Goal: Transaction & Acquisition: Purchase product/service

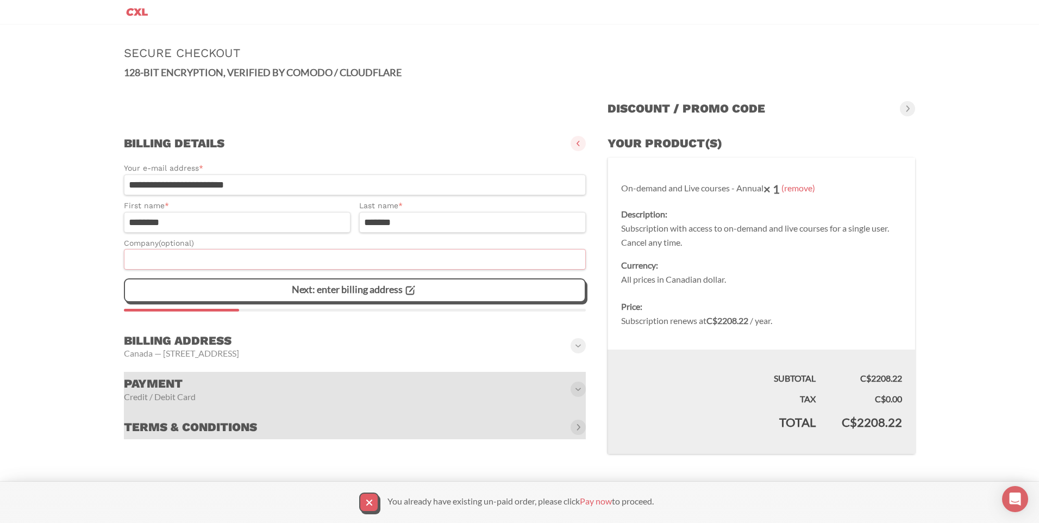
click at [278, 254] on input "Company (optional)" at bounding box center [355, 259] width 462 height 21
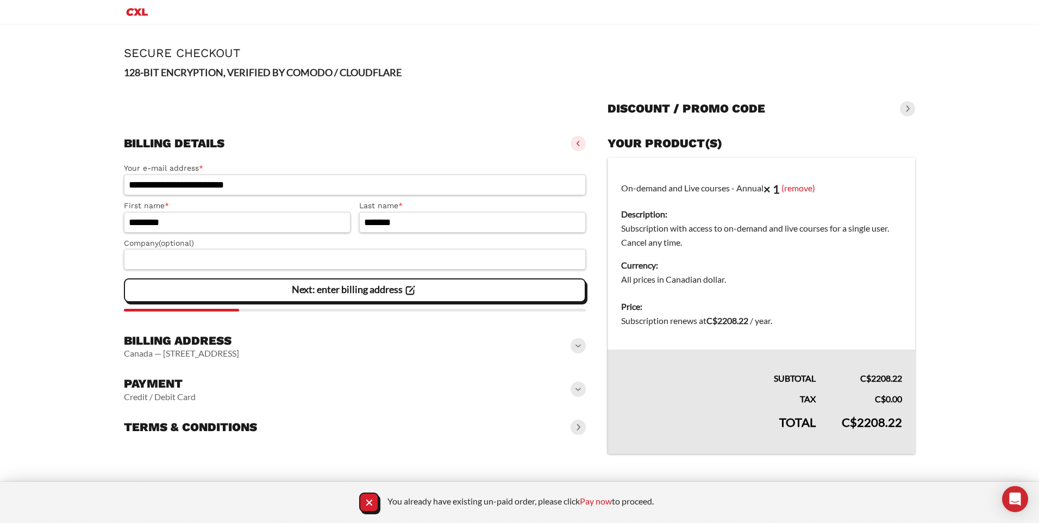
click at [76, 274] on main "**********" at bounding box center [519, 253] width 1039 height 458
click at [0, 0] on slot "Canada — [STREET_ADDRESS]" at bounding box center [0, 0] width 0 height 0
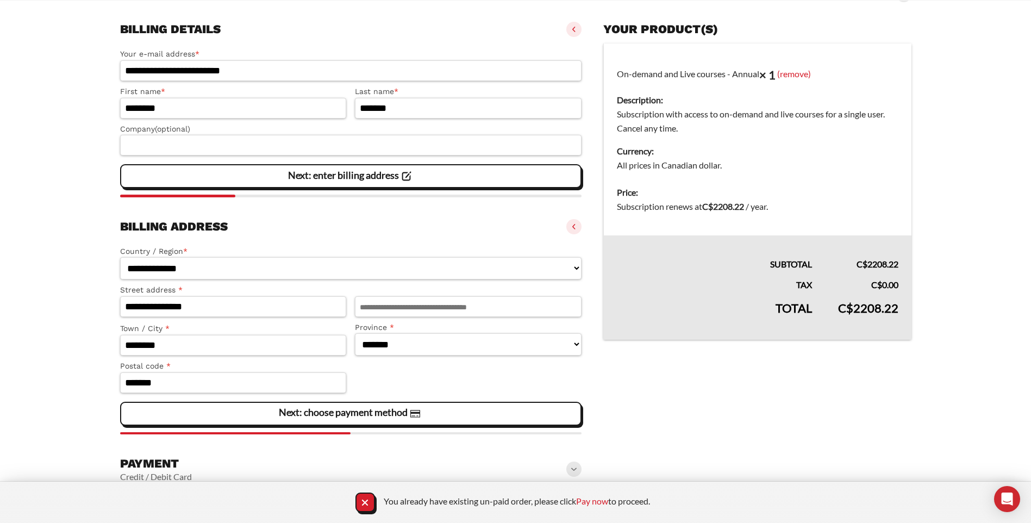
scroll to position [154, 0]
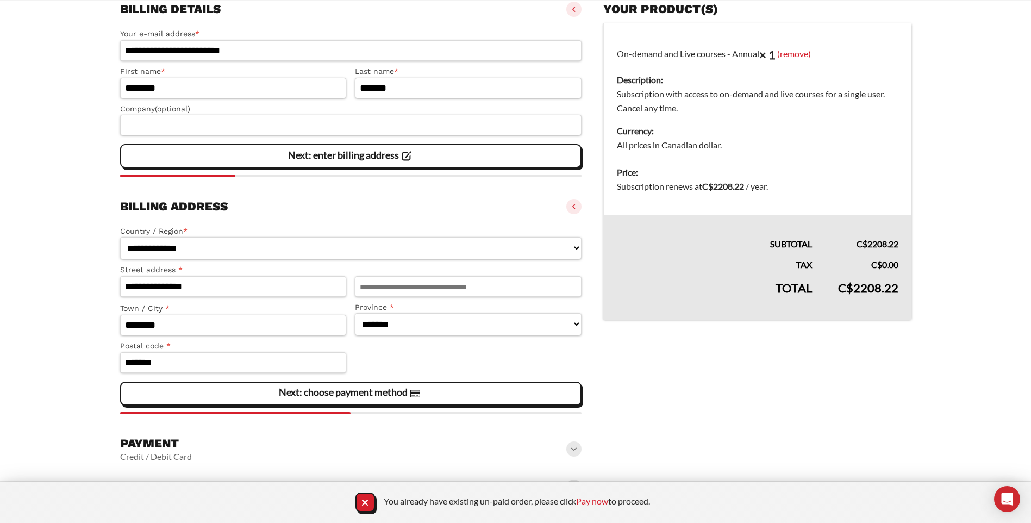
click at [0, 317] on html "**********" at bounding box center [515, 186] width 1031 height 674
click at [151, 448] on h3 "Payment" at bounding box center [156, 443] width 72 height 15
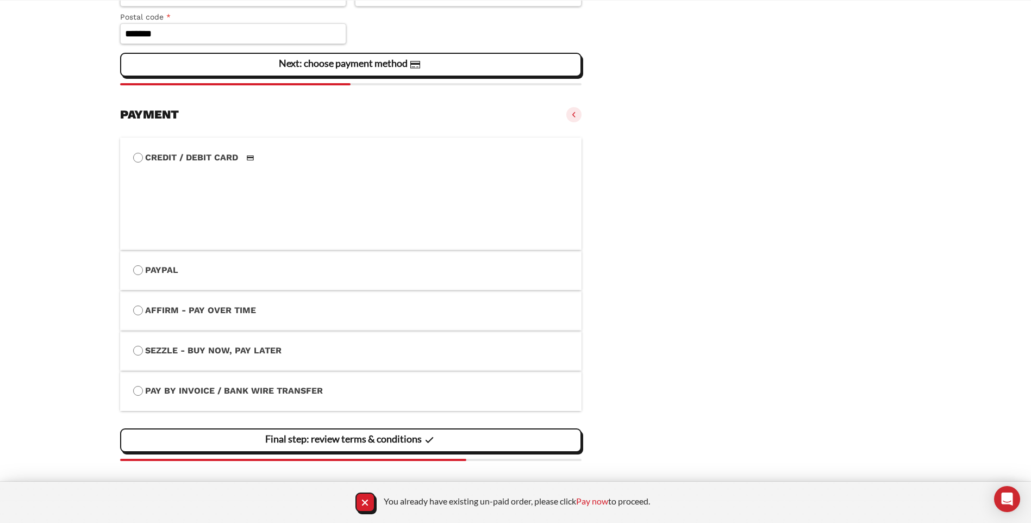
click at [173, 314] on label "Affirm - Pay over time" at bounding box center [351, 310] width 436 height 14
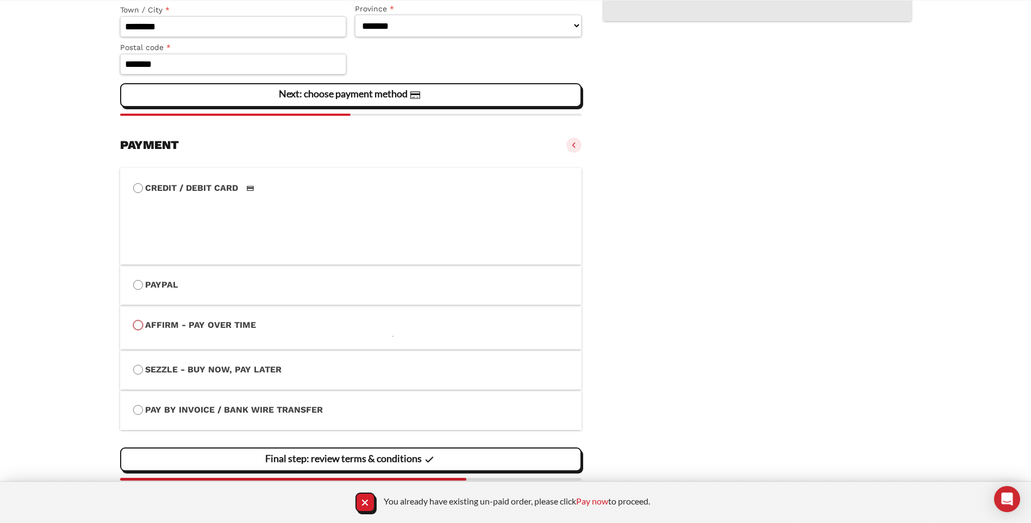
scroll to position [434, 0]
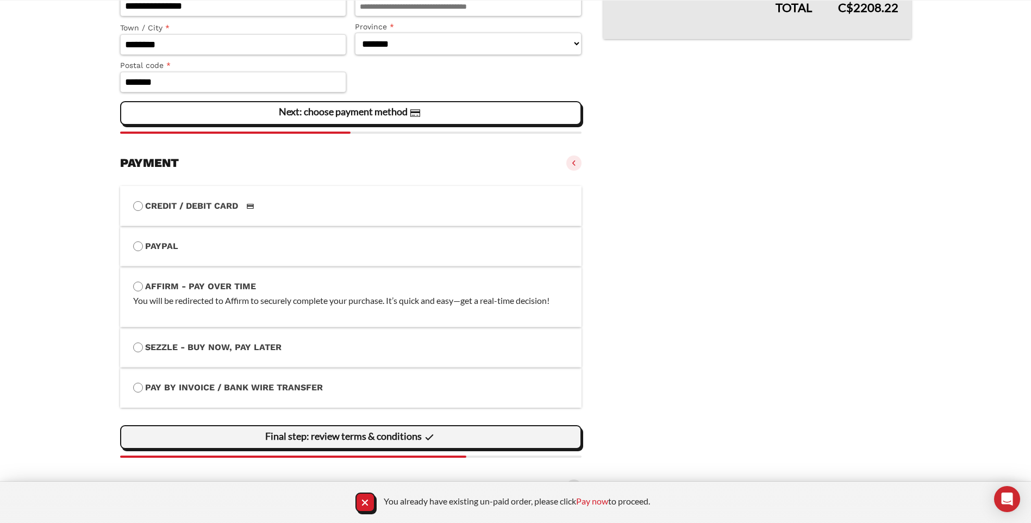
click at [232, 433] on div "Final step: review terms & conditions" at bounding box center [351, 437] width 448 height 22
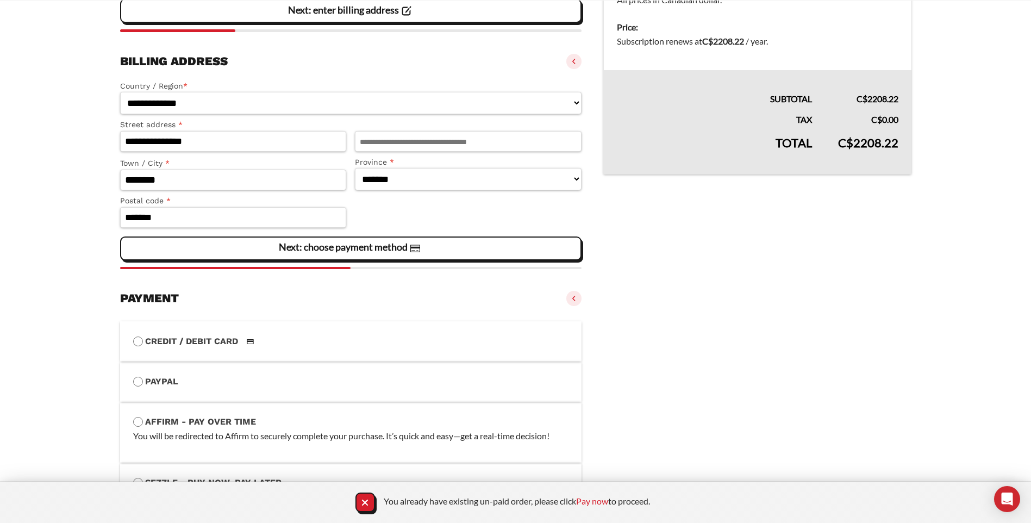
scroll to position [530, 0]
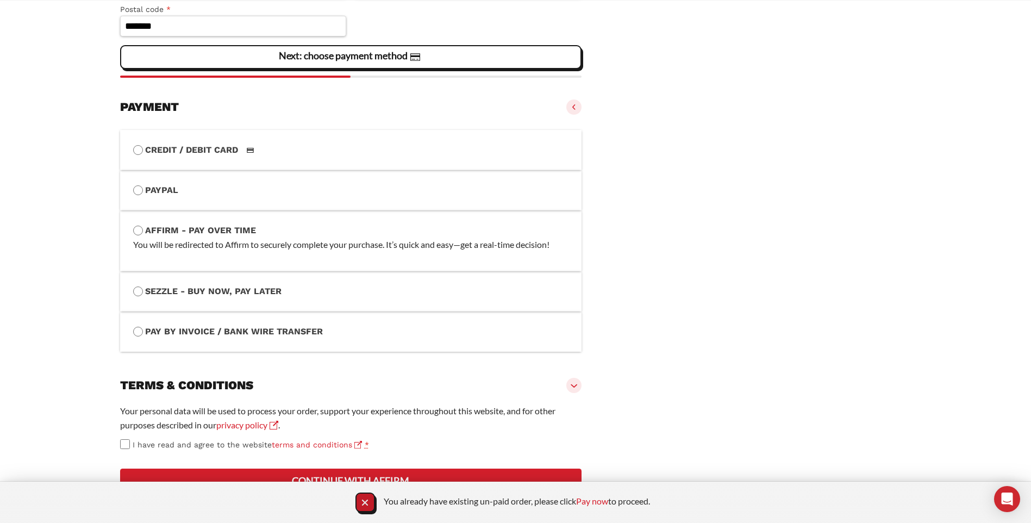
click at [363, 505] on icon "Close Notification" at bounding box center [365, 502] width 15 height 15
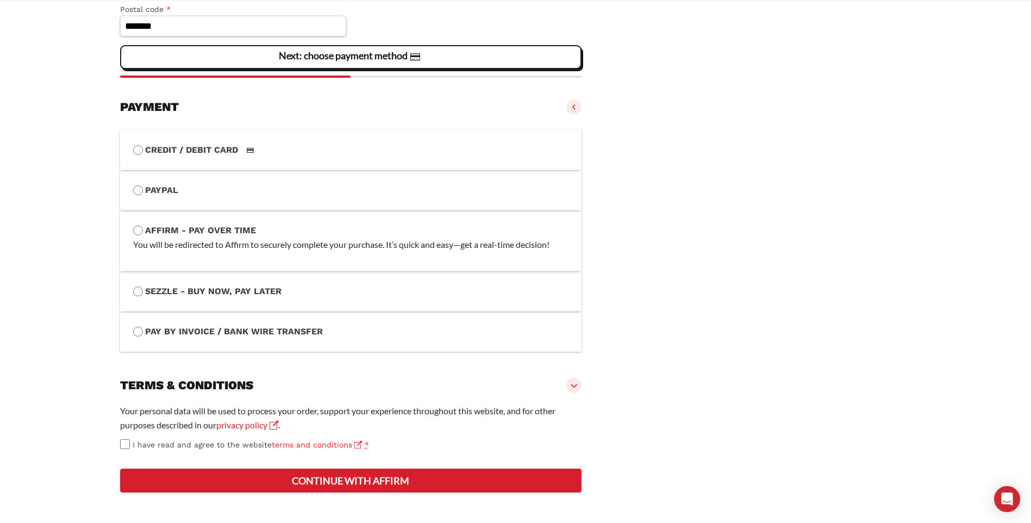
click at [366, 476] on button "Continue with Affirm" at bounding box center [351, 480] width 462 height 24
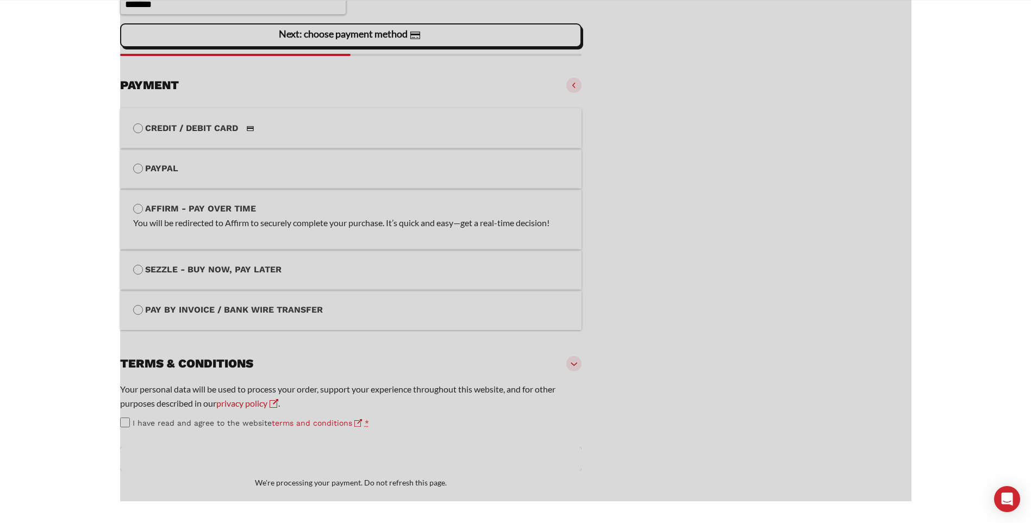
scroll to position [552, 0]
